Goal: Task Accomplishment & Management: Manage account settings

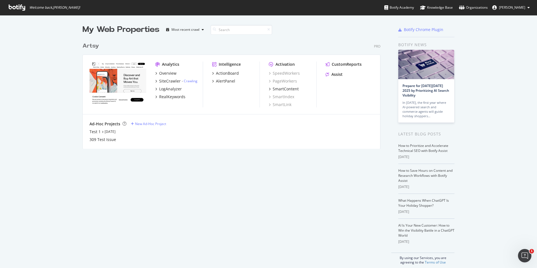
click at [518, 6] on span "[PERSON_NAME]" at bounding box center [512, 7] width 26 height 5
click at [482, 6] on div "Organizations" at bounding box center [473, 8] width 29 height 6
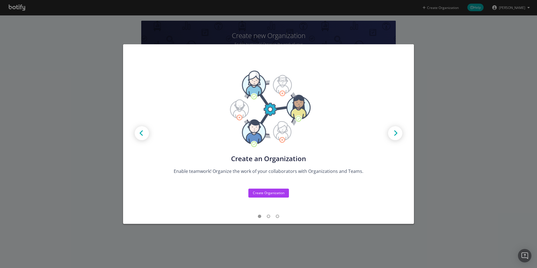
click at [440, 84] on div "Create new Projects for your Teams Create the exact model that matches your Org…" at bounding box center [268, 134] width 537 height 268
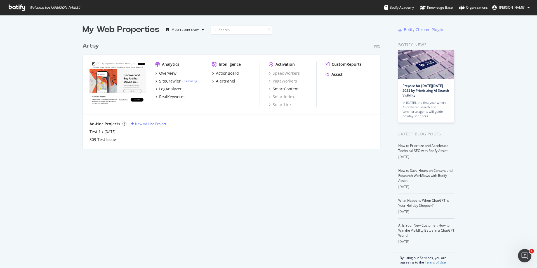
click at [92, 44] on div "Artsy" at bounding box center [91, 46] width 17 height 8
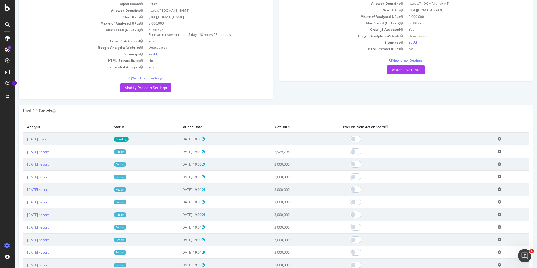
scroll to position [63, 0]
click at [8, 83] on div at bounding box center [7, 83] width 9 height 9
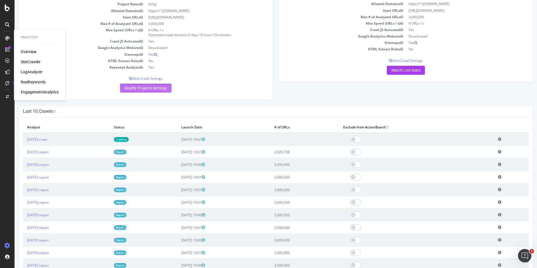
click at [158, 88] on link "Modify Project's Settings" at bounding box center [145, 88] width 51 height 9
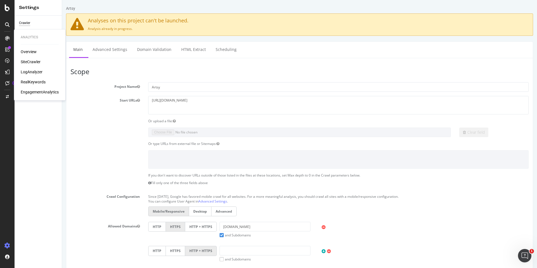
click at [96, 126] on section "Project Name Artsy Start URLs https://www.artsy.net/ Or upload a file: Clear fi…" at bounding box center [300, 197] width 458 height 230
click at [22, 48] on div "Users" at bounding box center [23, 50] width 8 height 6
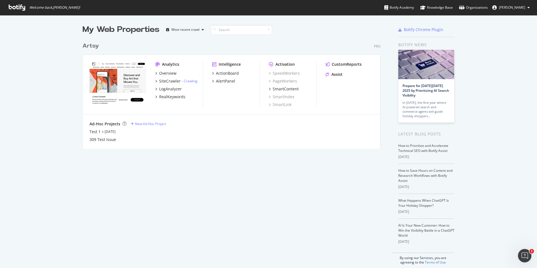
click at [528, 7] on icon at bounding box center [529, 7] width 2 height 3
click at [523, 8] on span "Paul Sanders" at bounding box center [512, 7] width 26 height 5
click at [527, 7] on button "Paul Sanders" at bounding box center [511, 7] width 46 height 9
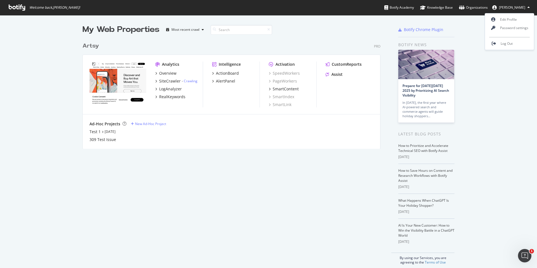
click at [527, 7] on button "Paul Sanders" at bounding box center [511, 7] width 46 height 9
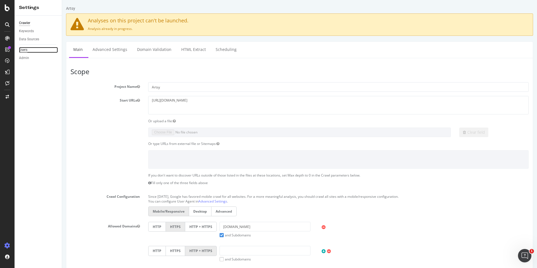
click at [27, 50] on div "Users" at bounding box center [23, 50] width 8 height 6
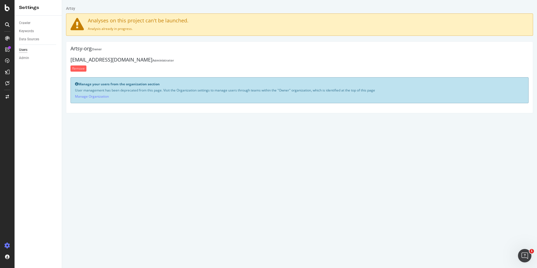
click at [210, 119] on html "Artsy Analyses on this project can't be launched. Analysis already in progress.…" at bounding box center [299, 59] width 475 height 119
